Goal: Complete application form: Complete application form

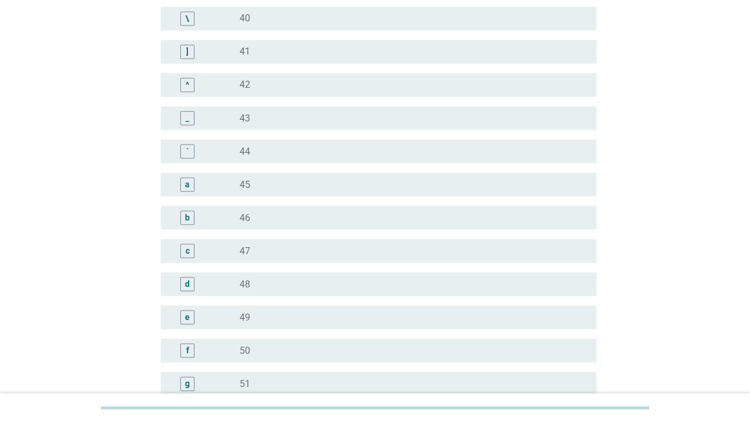
scroll to position [1068, 0]
click at [278, 283] on div "radio_button_unchecked 49" at bounding box center [409, 285] width 338 height 12
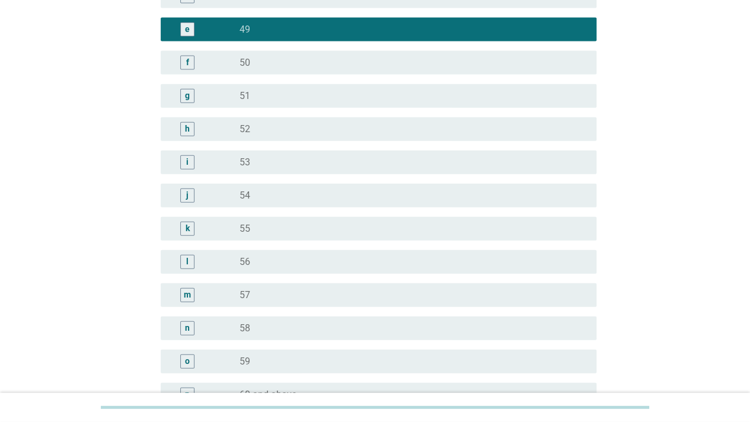
scroll to position [1460, 0]
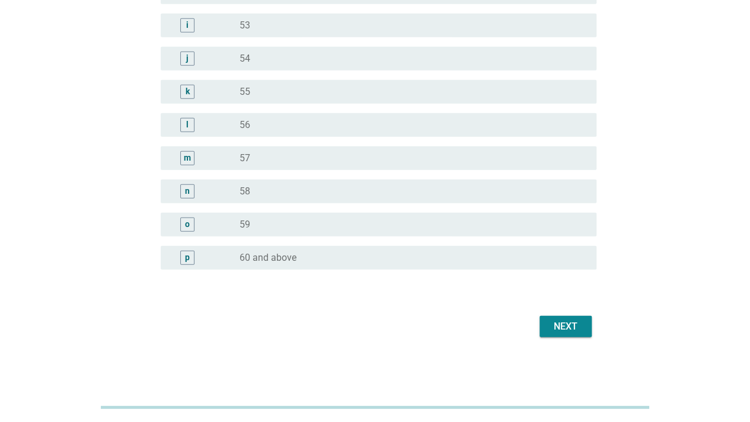
click at [559, 322] on div "Next" at bounding box center [565, 327] width 33 height 14
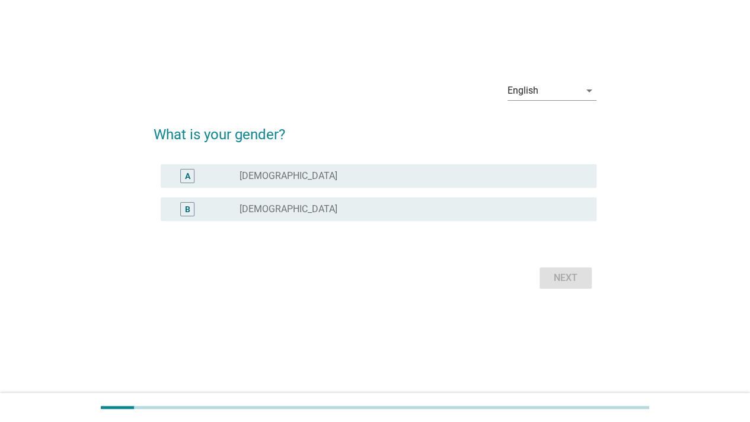
scroll to position [0, 0]
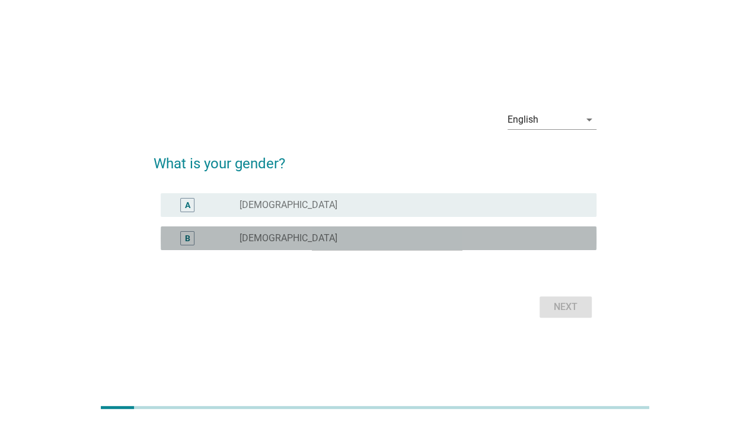
click at [404, 249] on div "B radio_button_unchecked [DEMOGRAPHIC_DATA]" at bounding box center [379, 239] width 436 height 24
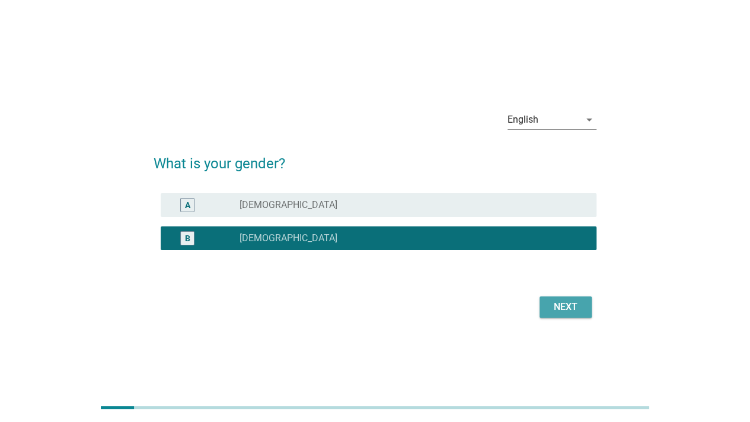
click at [568, 307] on div "Next" at bounding box center [565, 307] width 33 height 14
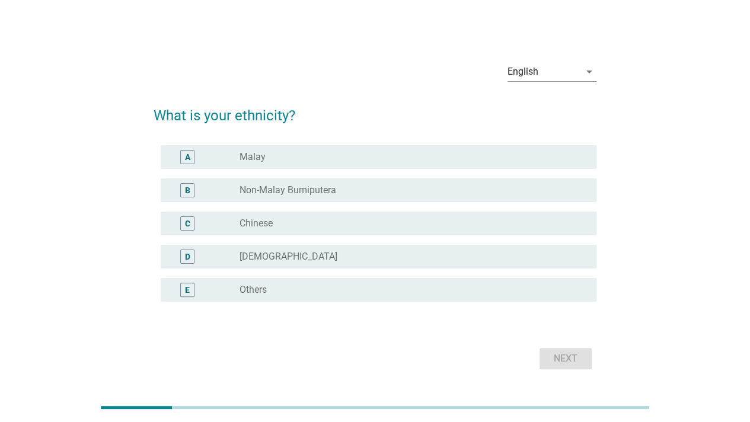
click at [342, 221] on div "radio_button_unchecked Chinese" at bounding box center [409, 224] width 338 height 12
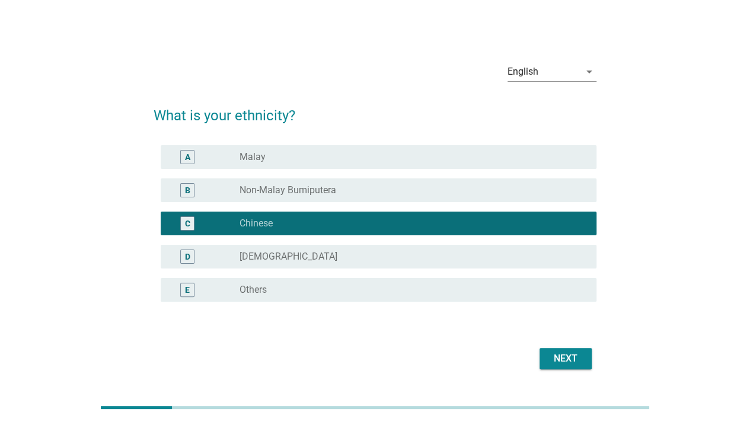
click at [560, 352] on div "Next" at bounding box center [565, 359] width 33 height 14
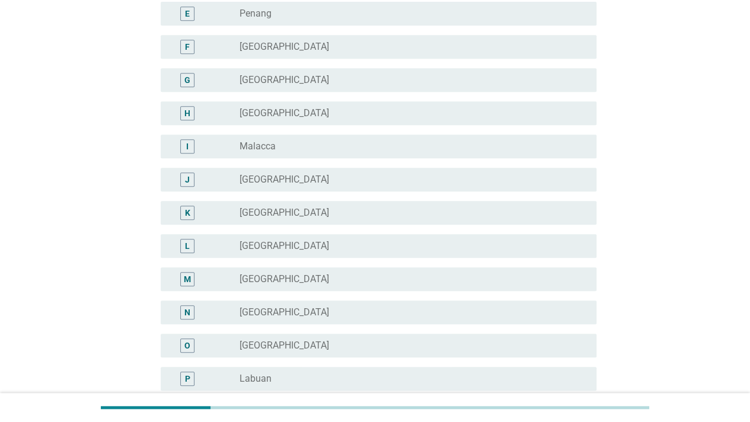
scroll to position [297, 0]
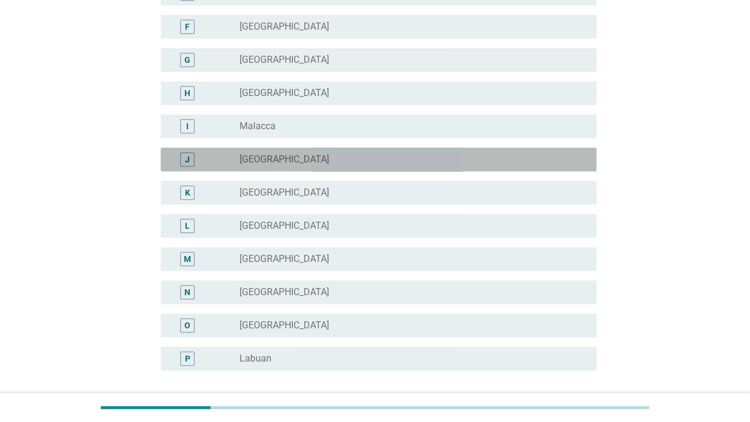
click at [313, 152] on div "radio_button_unchecked [GEOGRAPHIC_DATA]" at bounding box center [414, 159] width 348 height 14
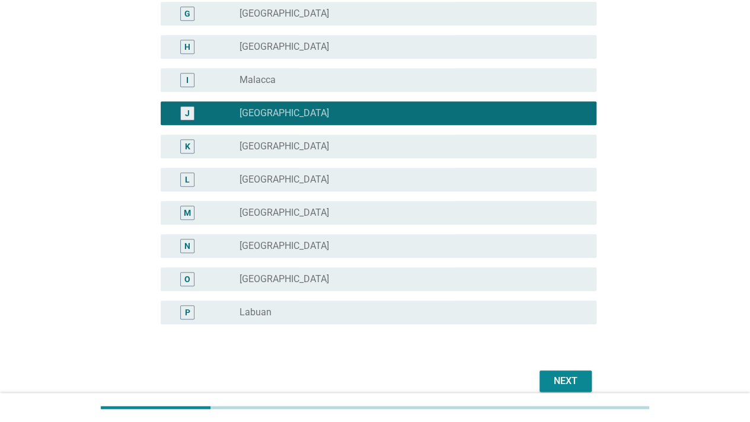
scroll to position [397, 0]
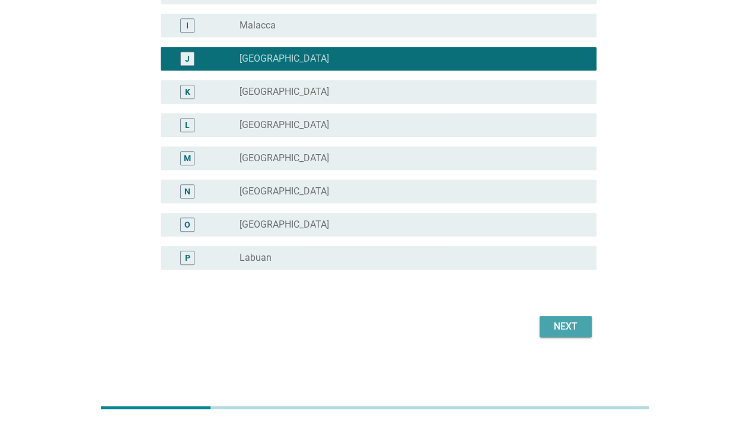
click at [578, 324] on div "Next" at bounding box center [565, 327] width 33 height 14
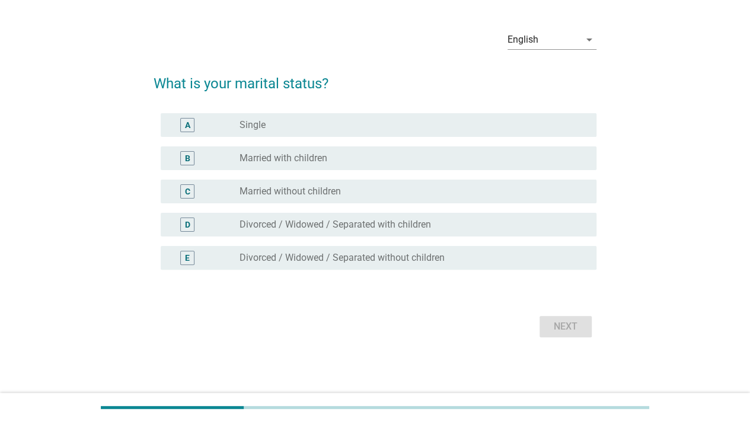
scroll to position [0, 0]
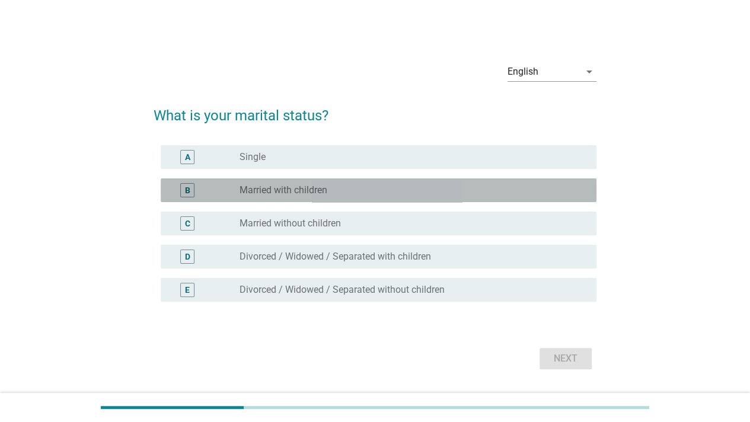
click at [335, 193] on div "radio_button_unchecked Married with children" at bounding box center [409, 190] width 338 height 12
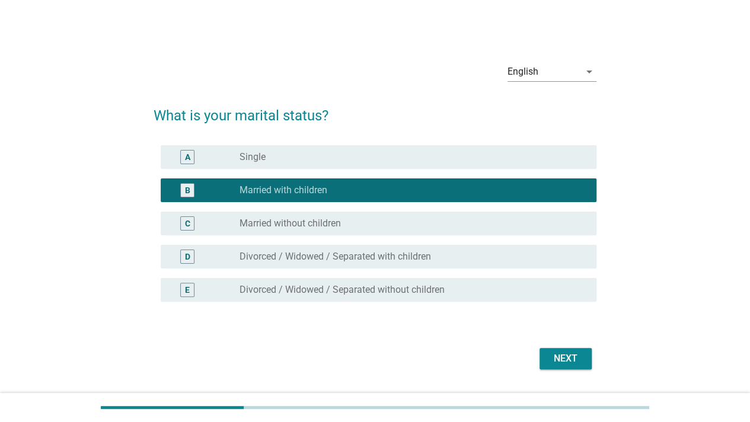
click at [571, 359] on div "Next" at bounding box center [565, 359] width 33 height 14
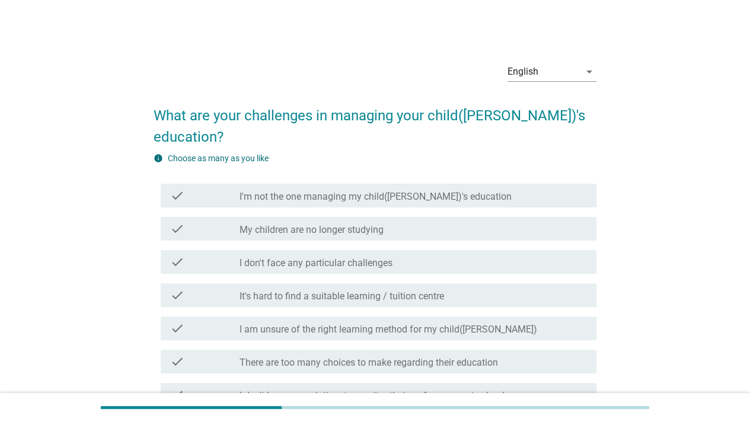
scroll to position [59, 0]
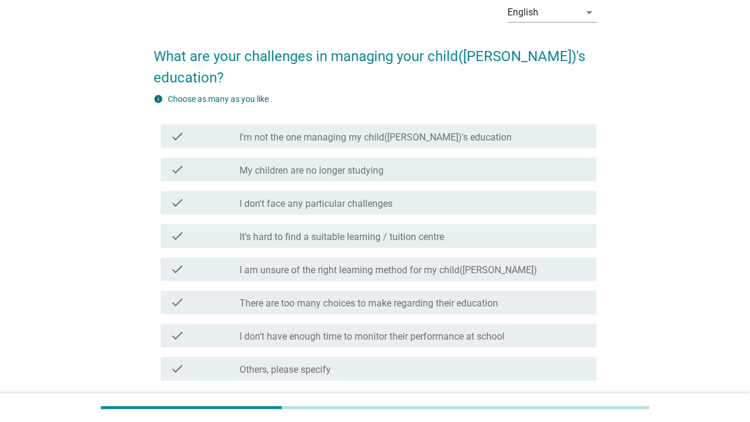
click at [497, 229] on div "check_box_outline_blank It's hard to find a suitable learning / tuition centre" at bounding box center [414, 236] width 348 height 14
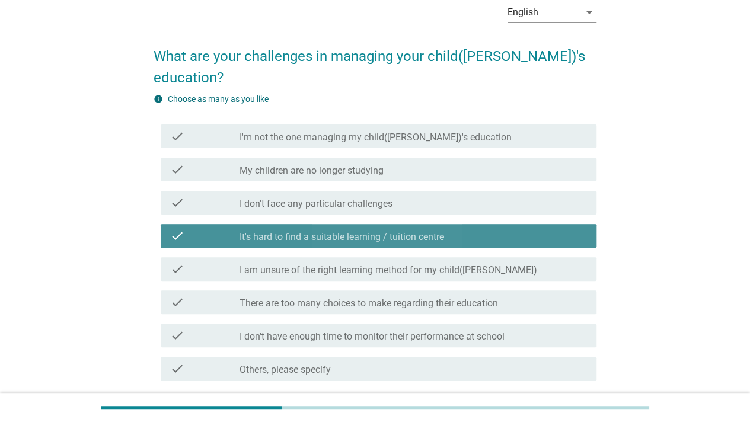
click at [496, 229] on div "check_box_outline_blank It's hard to find a suitable learning / tuition centre" at bounding box center [414, 236] width 348 height 14
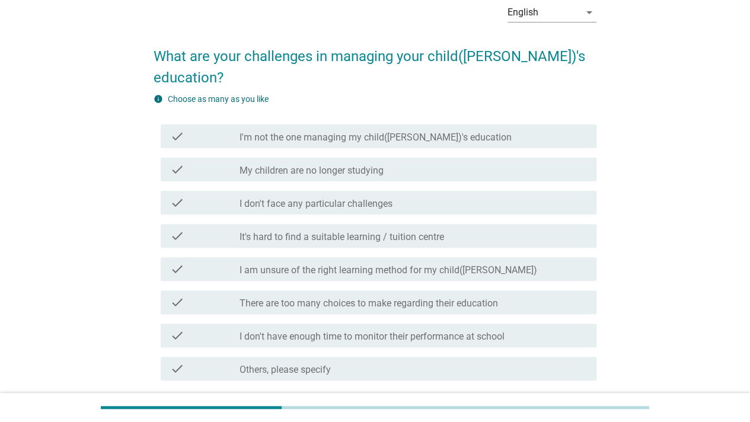
click at [520, 262] on div "check_box_outline_blank I am unsure of the right learning method for my child([…" at bounding box center [414, 269] width 348 height 14
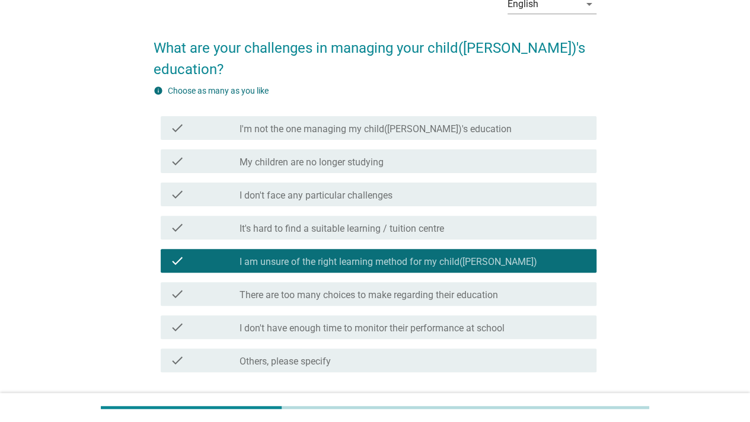
scroll to position [119, 0]
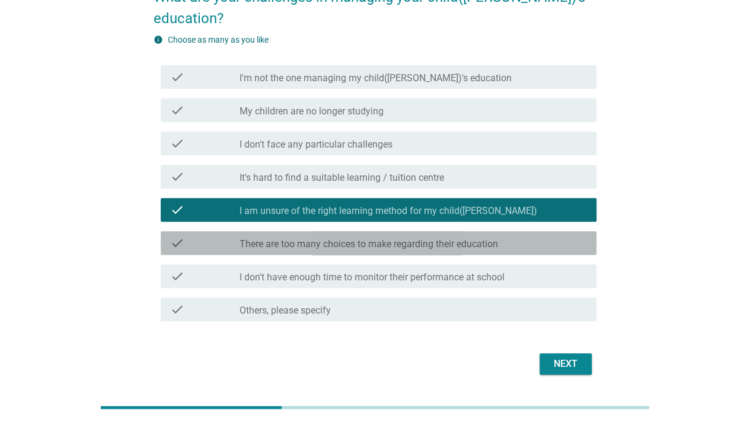
click at [548, 236] on div "check_box_outline_blank There are too many choices to make regarding their educ…" at bounding box center [414, 243] width 348 height 14
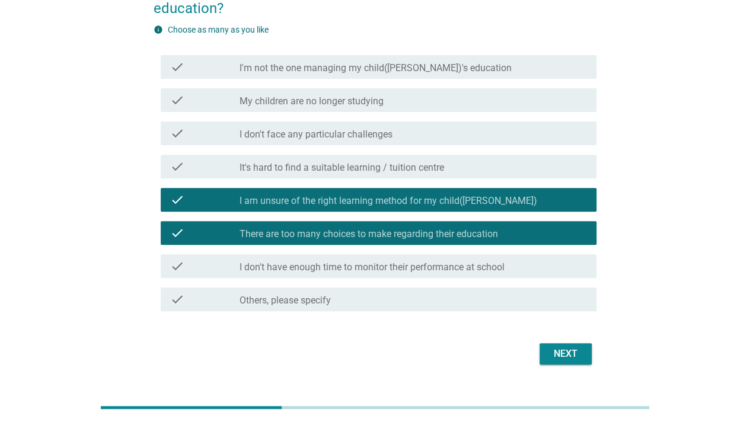
scroll to position [135, 0]
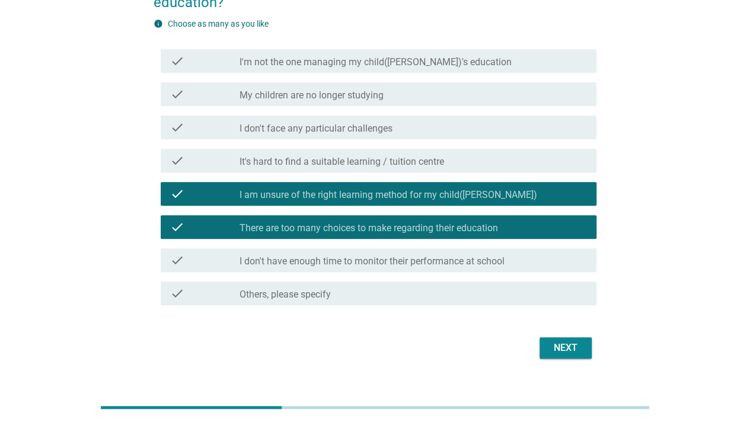
click at [581, 341] on div "Next" at bounding box center [565, 348] width 33 height 14
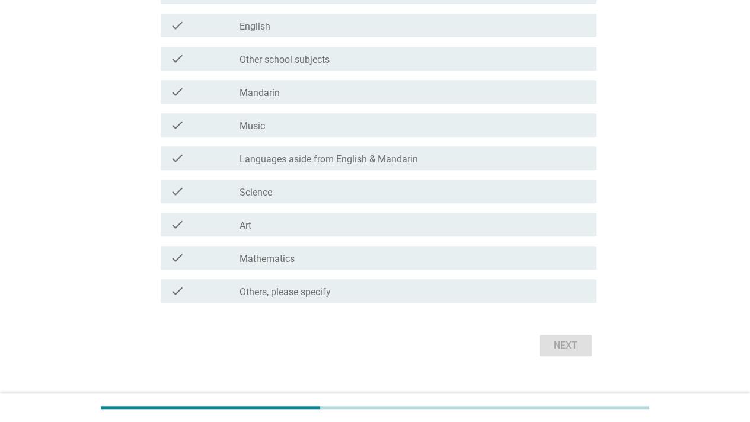
scroll to position [237, 0]
click at [431, 291] on div "check_box Others, please specify" at bounding box center [414, 291] width 348 height 14
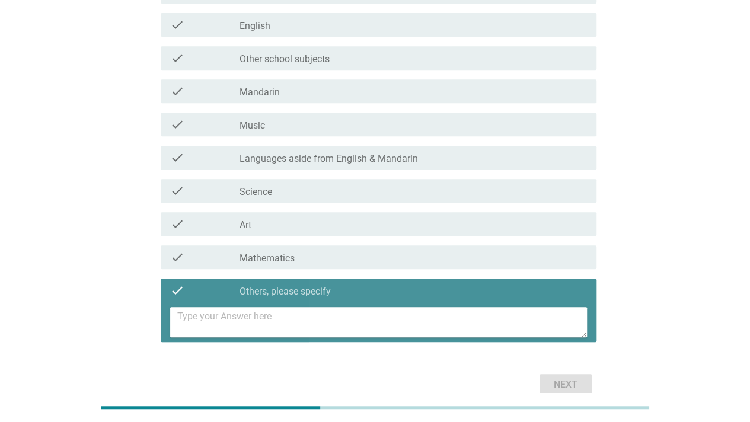
click at [406, 312] on textarea at bounding box center [382, 322] width 410 height 30
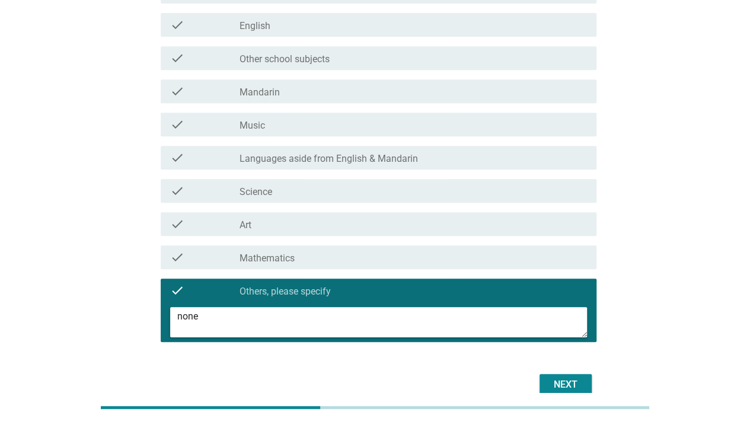
type textarea "none"
click at [563, 381] on div "Next" at bounding box center [565, 385] width 33 height 14
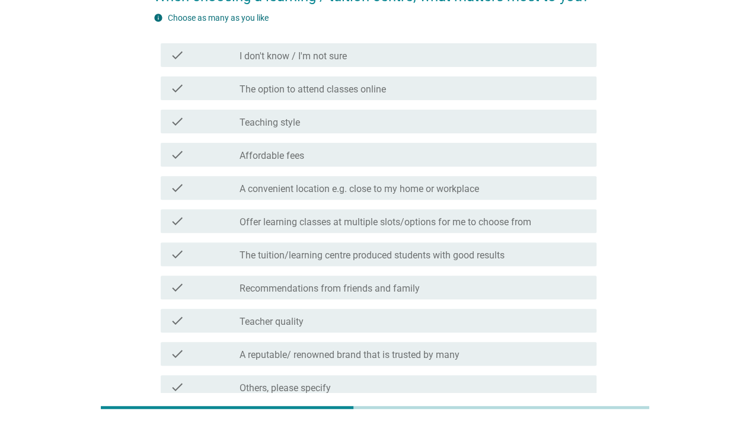
scroll to position [116, 0]
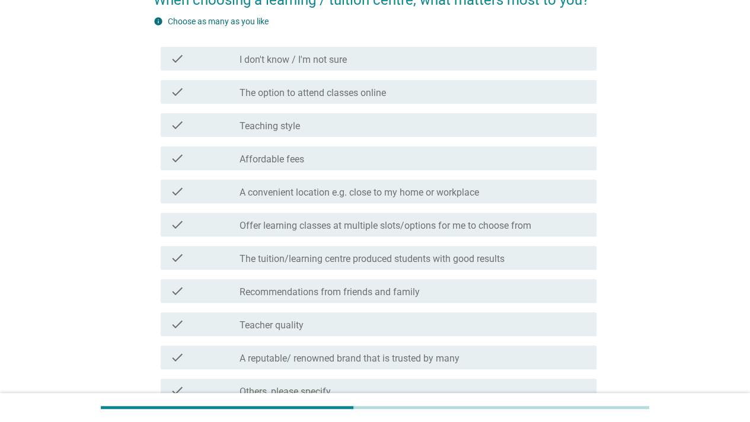
click at [554, 255] on div "check_box_outline_blank The tuition/learning centre produced students with good…" at bounding box center [414, 258] width 348 height 14
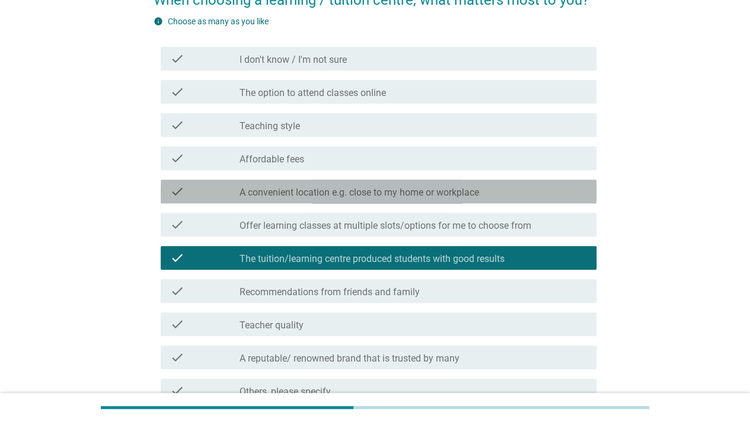
click at [515, 192] on div "check_box_outline_blank A convenient location e.g. close to my home or workplace" at bounding box center [414, 191] width 348 height 14
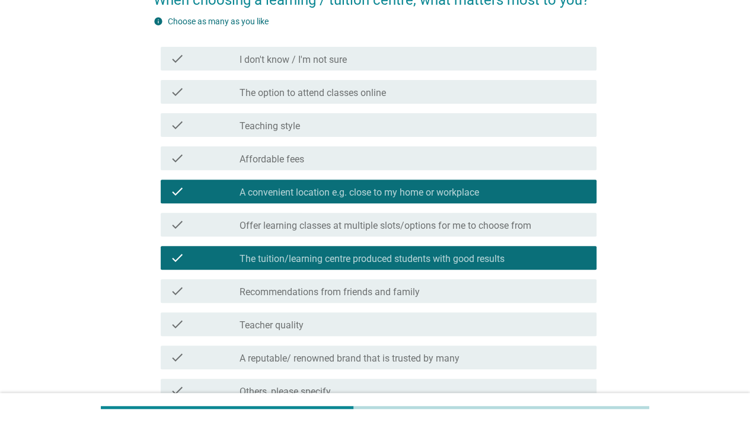
click at [468, 149] on div "check check_box_outline_blank Affordable fees" at bounding box center [379, 159] width 436 height 24
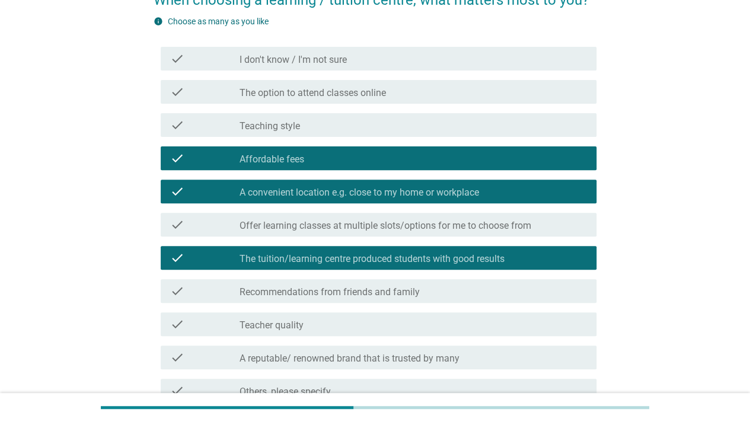
scroll to position [234, 0]
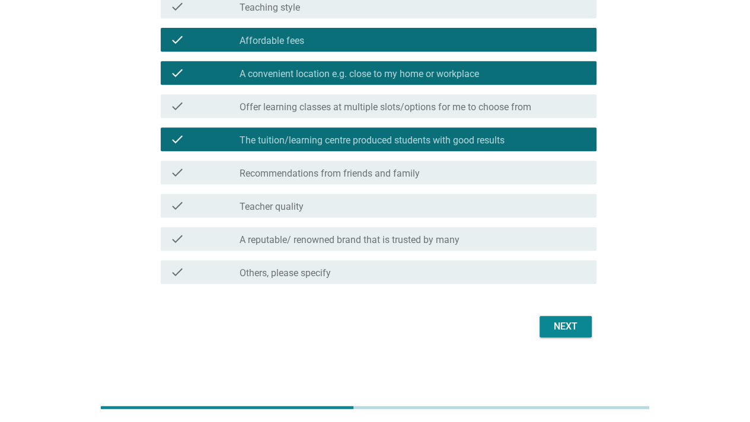
click at [563, 322] on div "Next" at bounding box center [565, 327] width 33 height 14
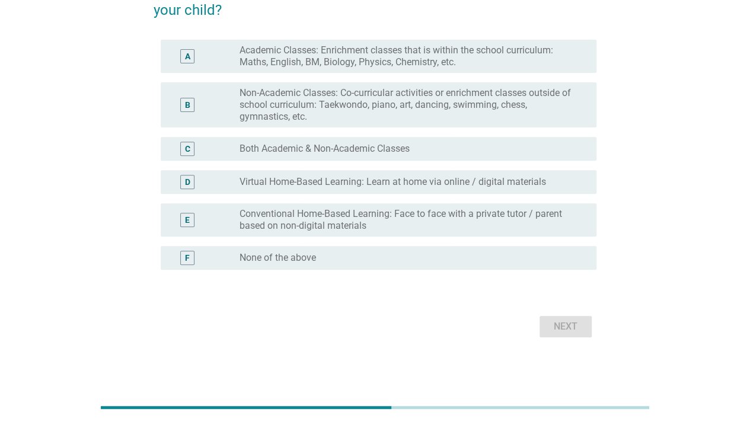
scroll to position [30, 0]
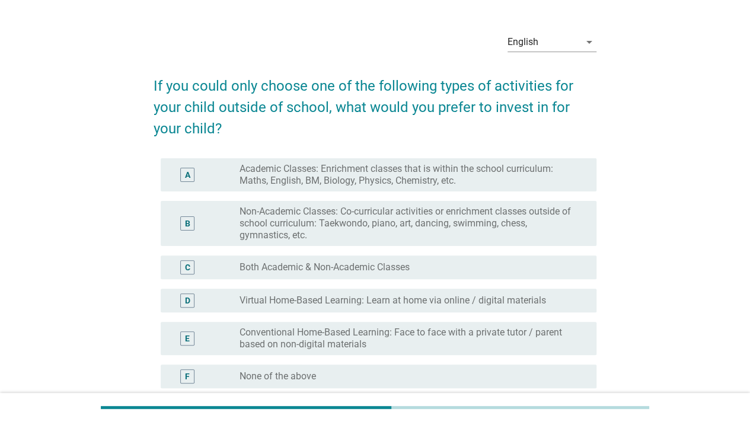
click at [572, 270] on div "radio_button_unchecked Both Academic & Non-Academic Classes" at bounding box center [409, 268] width 338 height 12
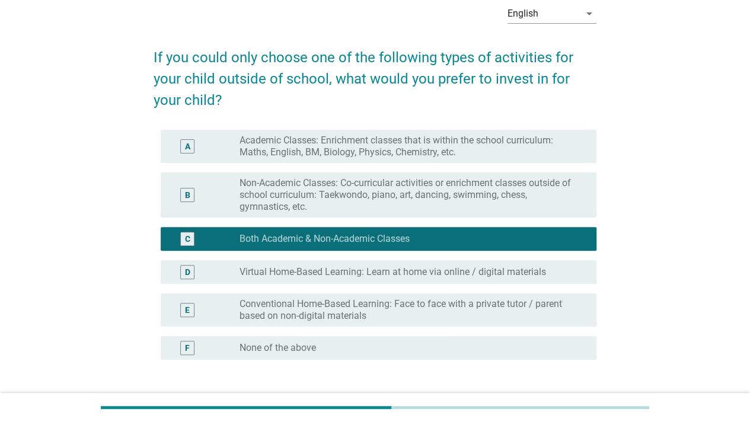
scroll to position [148, 0]
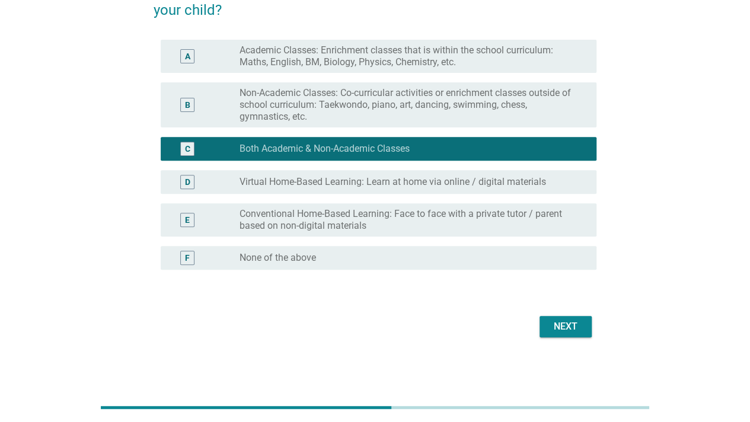
click at [556, 323] on div "Next" at bounding box center [565, 327] width 33 height 14
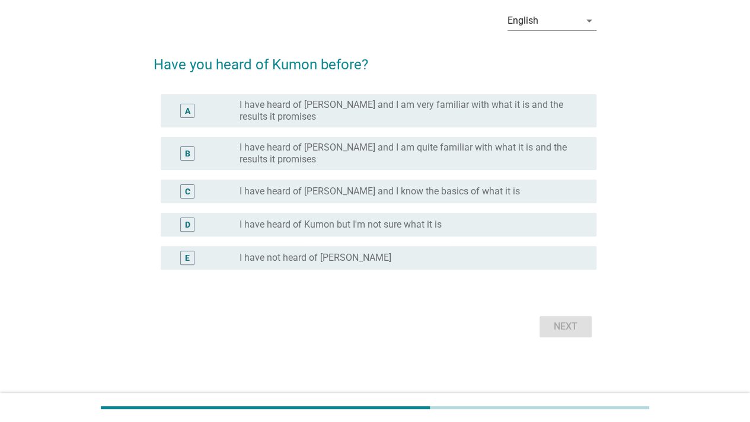
scroll to position [0, 0]
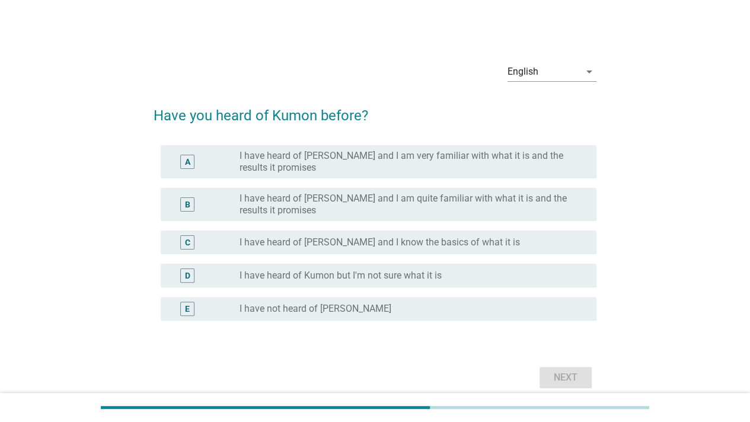
click at [518, 245] on div "radio_button_unchecked I have heard of [PERSON_NAME] and I know the basics of w…" at bounding box center [409, 243] width 338 height 12
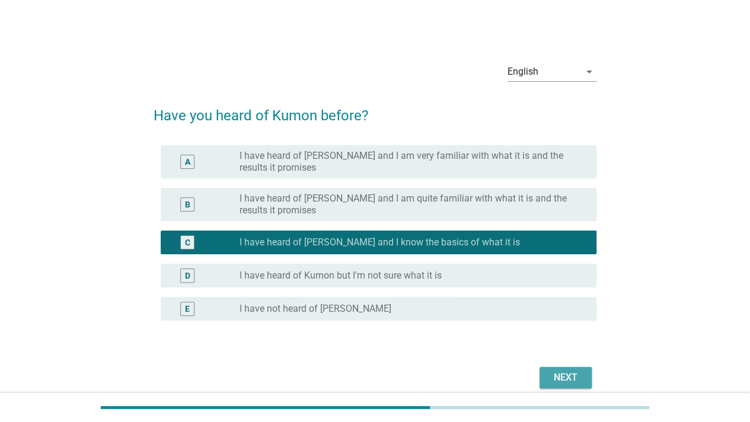
click at [547, 374] on button "Next" at bounding box center [566, 377] width 52 height 21
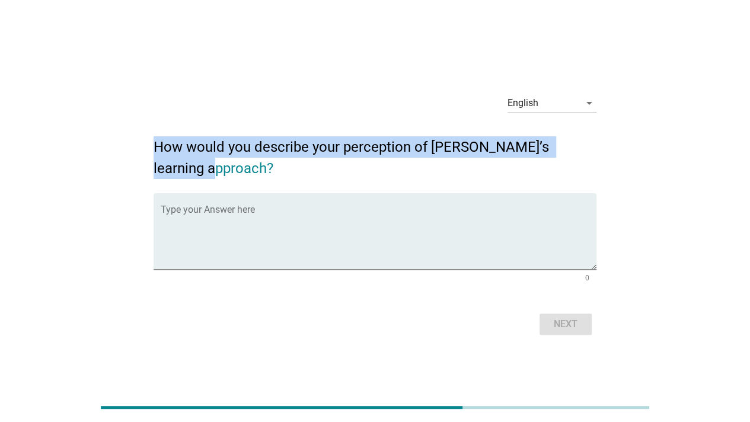
drag, startPoint x: 155, startPoint y: 141, endPoint x: 248, endPoint y: 176, distance: 99.5
click at [248, 177] on h2 "How would you describe your perception of [PERSON_NAME]’s learning approach?" at bounding box center [375, 152] width 443 height 55
copy h2 "How would you describe your perception of [PERSON_NAME]’s learning approach?"
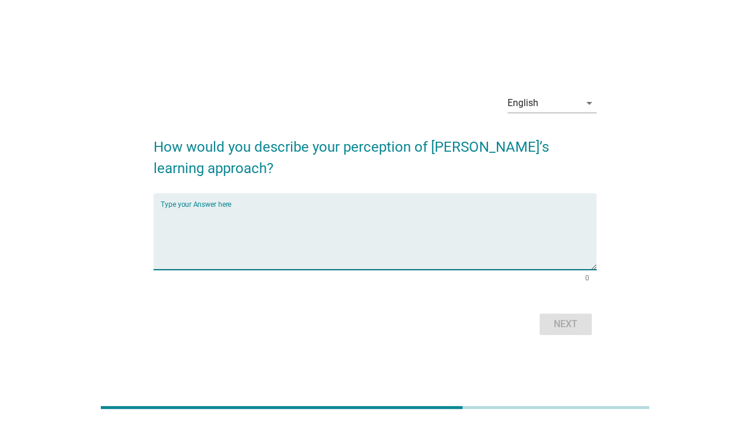
drag, startPoint x: 289, startPoint y: 198, endPoint x: 234, endPoint y: 203, distance: 56.1
drag, startPoint x: 234, startPoint y: 203, endPoint x: 206, endPoint y: 215, distance: 29.8
paste textarea "[PERSON_NAME]’s learning approach feels like building strong foundations step b…"
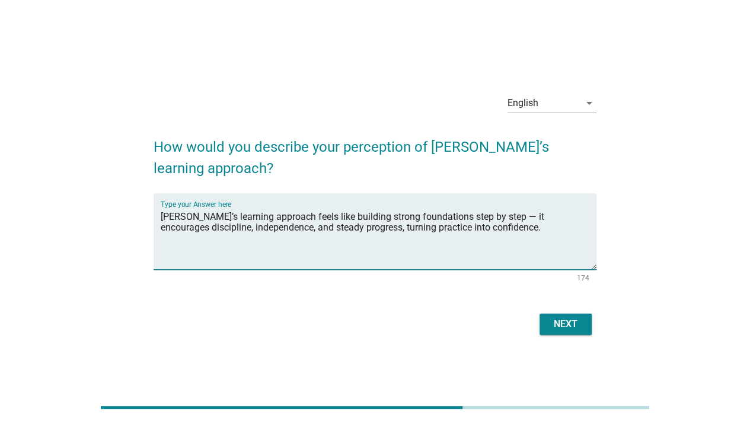
type textarea "[PERSON_NAME]’s learning approach feels like building strong foundations step b…"
click at [544, 319] on button "Next" at bounding box center [566, 324] width 52 height 21
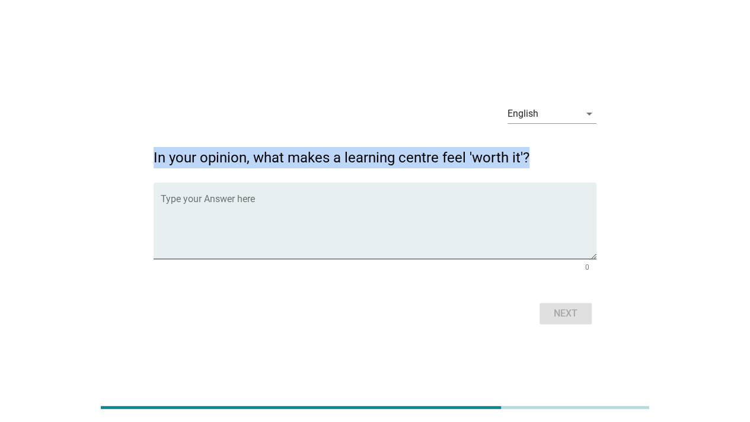
drag, startPoint x: 154, startPoint y: 152, endPoint x: 571, endPoint y: 164, distance: 416.5
click at [571, 164] on h2 "In your opinion, what makes a learning centre feel 'worth it'?" at bounding box center [375, 151] width 443 height 33
copy h2 "In your opinion, what makes a learning centre feel 'worth it'?"
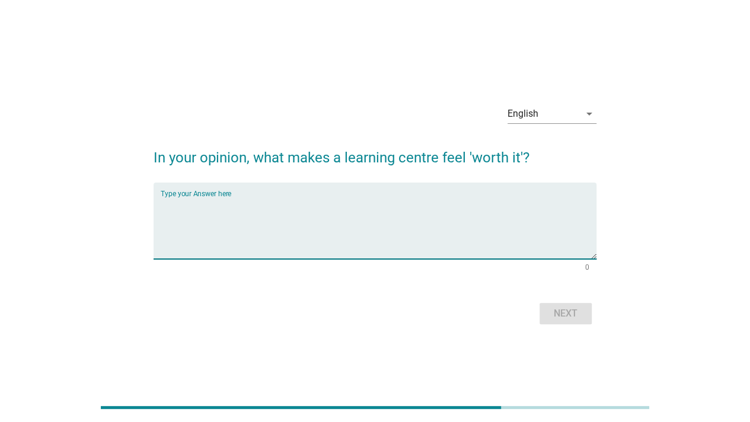
paste textarea "A learning centre feels ‘worth it’ when it sparks real progress — not just bett…"
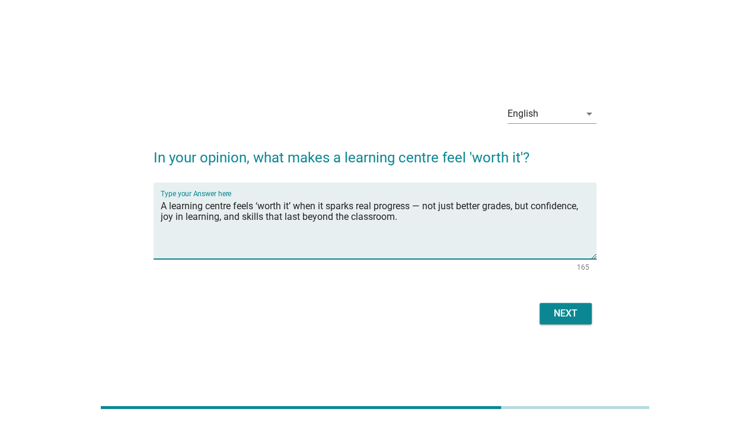
type textarea "A learning centre feels ‘worth it’ when it sparks real progress — not just bett…"
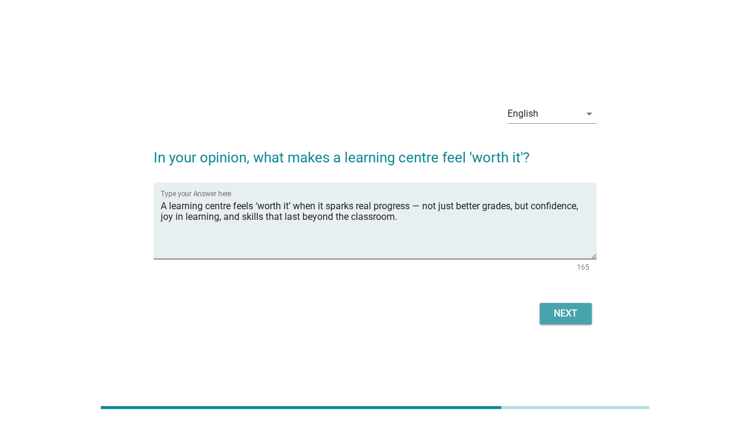
click at [589, 307] on button "Next" at bounding box center [566, 313] width 52 height 21
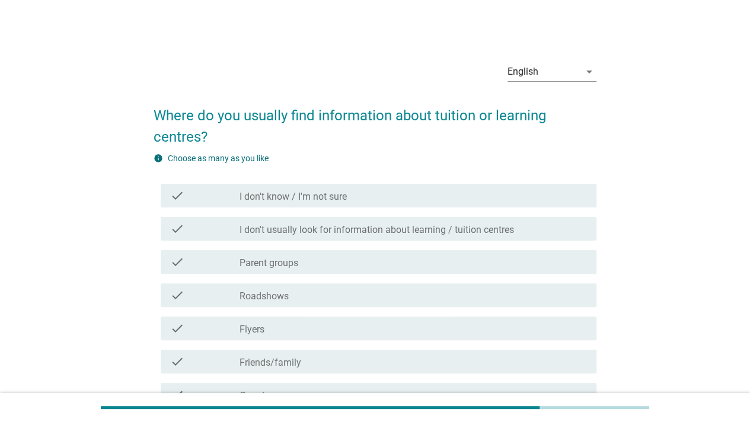
click at [406, 227] on label "I don't usually look for information about learning / tuition centres" at bounding box center [377, 230] width 275 height 12
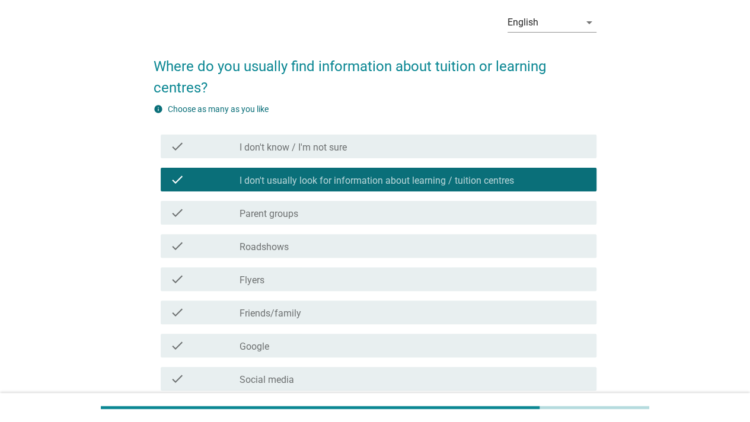
scroll to position [189, 0]
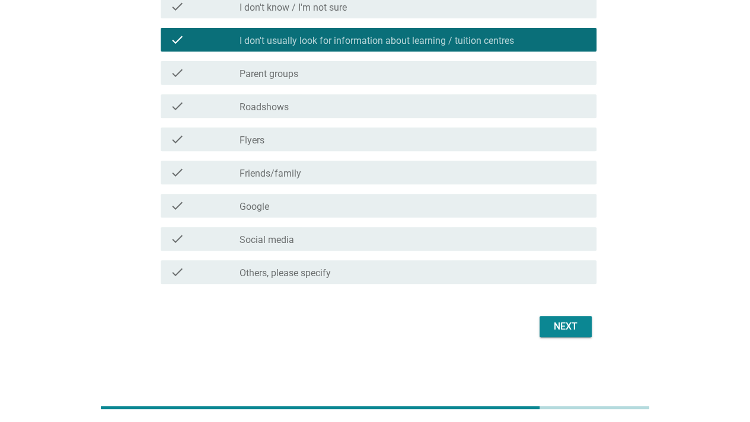
click at [558, 328] on div "Next" at bounding box center [565, 327] width 33 height 14
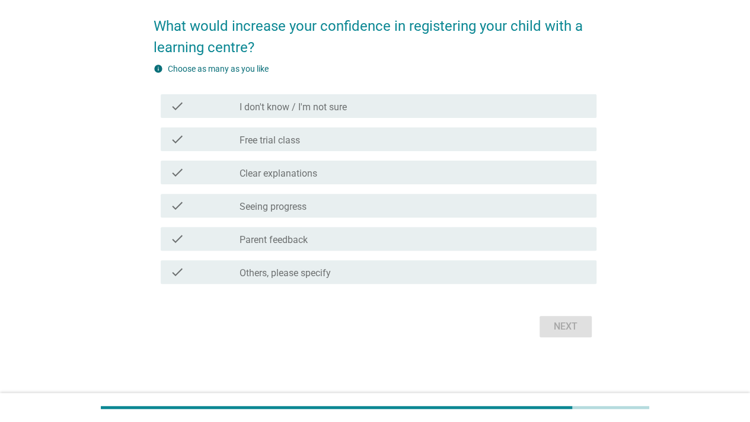
scroll to position [0, 0]
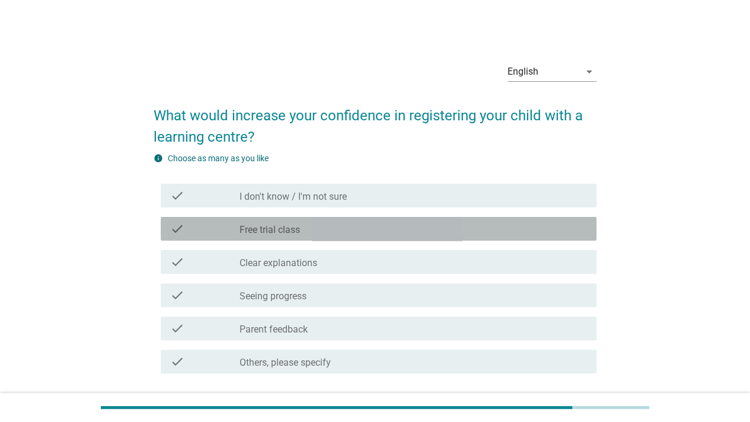
click at [400, 226] on div "check_box_outline_blank Free trial class" at bounding box center [414, 229] width 348 height 14
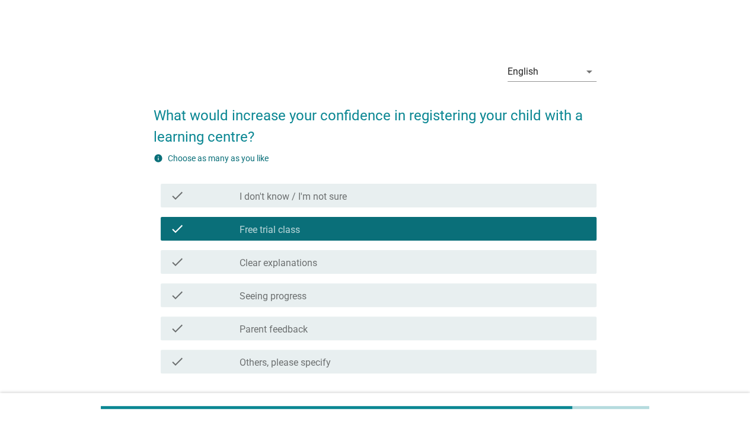
click at [395, 258] on div "check_box_outline_blank Clear explanations" at bounding box center [414, 262] width 348 height 14
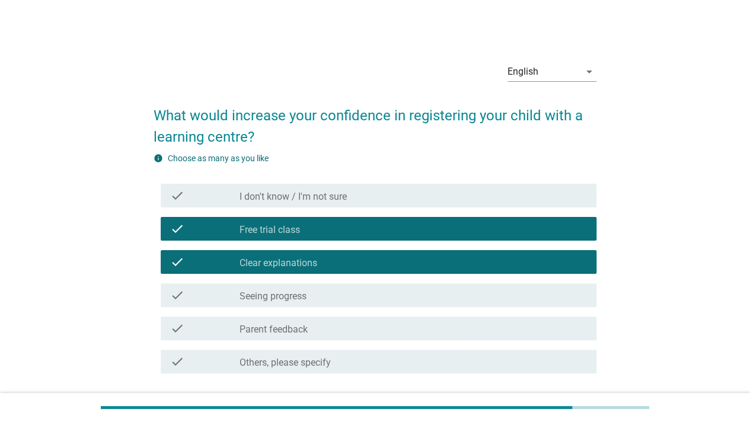
click at [365, 296] on div "check_box_outline_blank Seeing progress" at bounding box center [414, 295] width 348 height 14
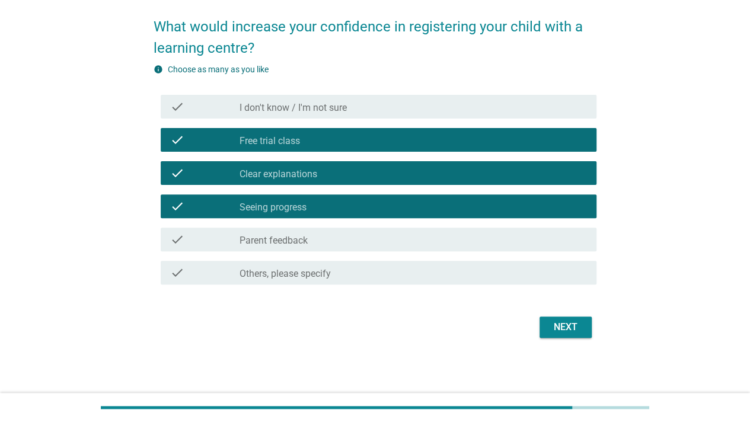
scroll to position [90, 0]
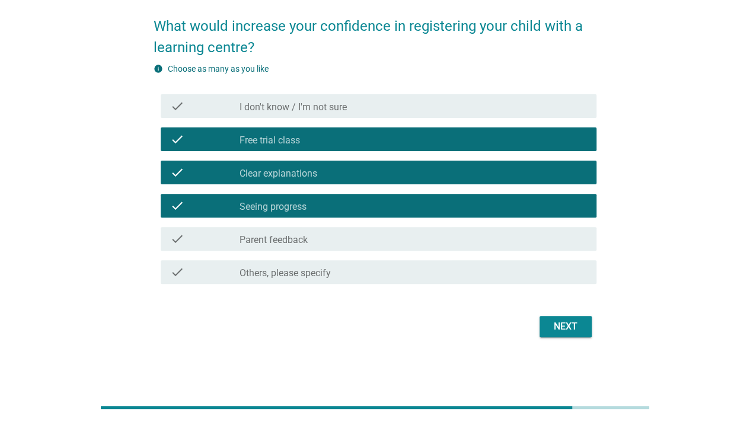
click at [369, 238] on div "check_box_outline_blank Parent feedback" at bounding box center [414, 239] width 348 height 14
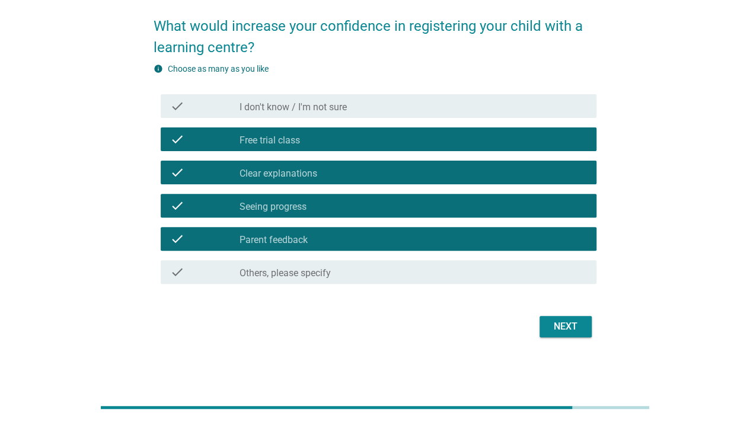
click at [560, 329] on div "Next" at bounding box center [565, 327] width 33 height 14
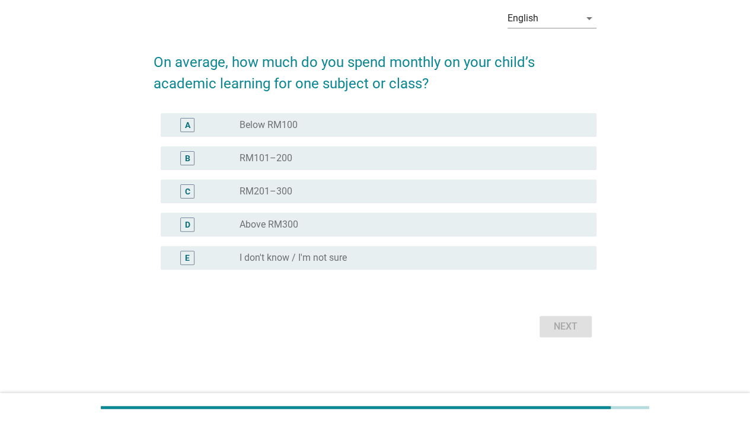
scroll to position [0, 0]
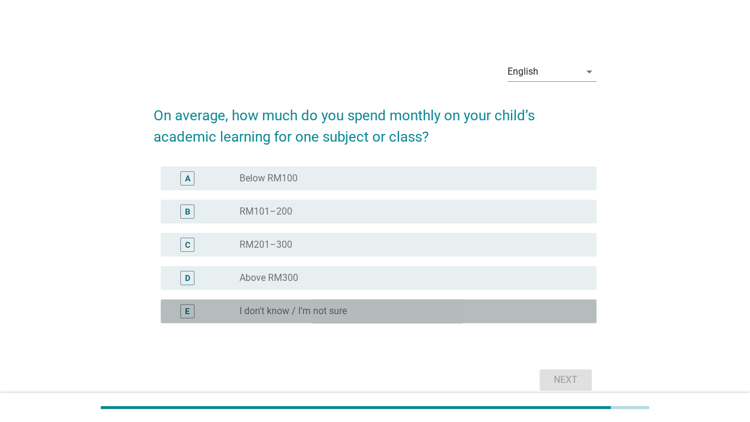
click at [384, 317] on div "radio_button_unchecked I don't know / I'm not sure" at bounding box center [414, 311] width 348 height 14
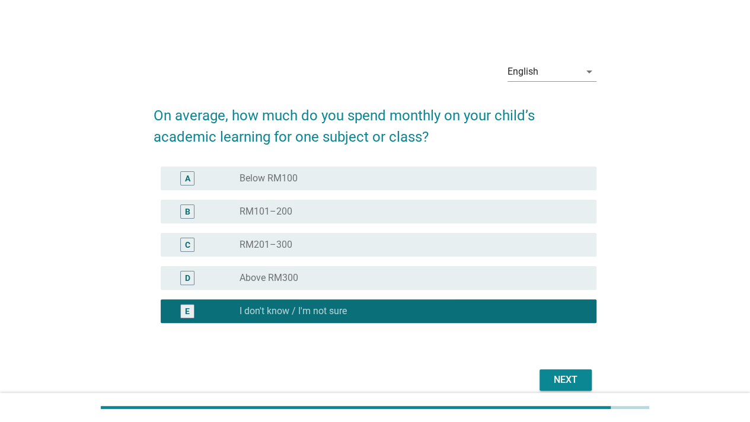
click at [579, 377] on div "Next" at bounding box center [565, 380] width 33 height 14
